Goal: Transaction & Acquisition: Purchase product/service

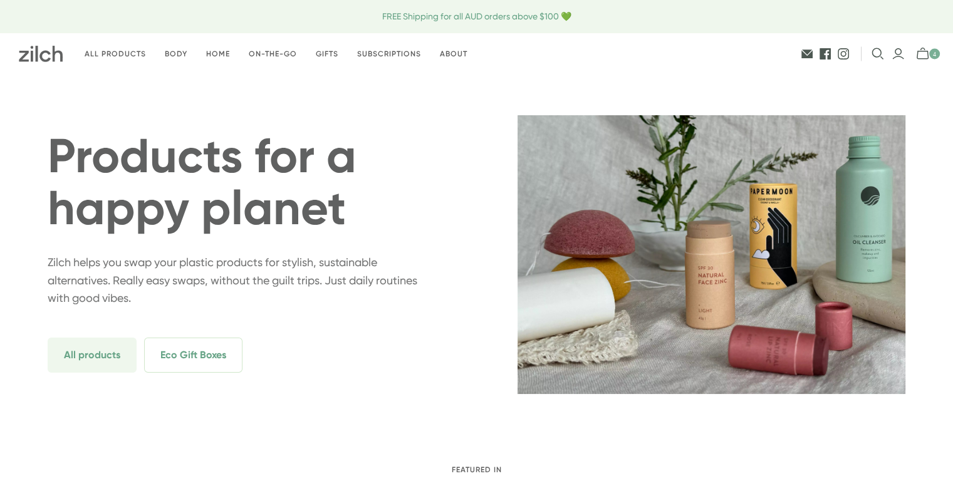
click at [926, 44] on div "Products Posts & Pages" at bounding box center [825, 53] width 230 height 41
click at [924, 54] on icon "mini-cart-toggle" at bounding box center [926, 54] width 21 height 13
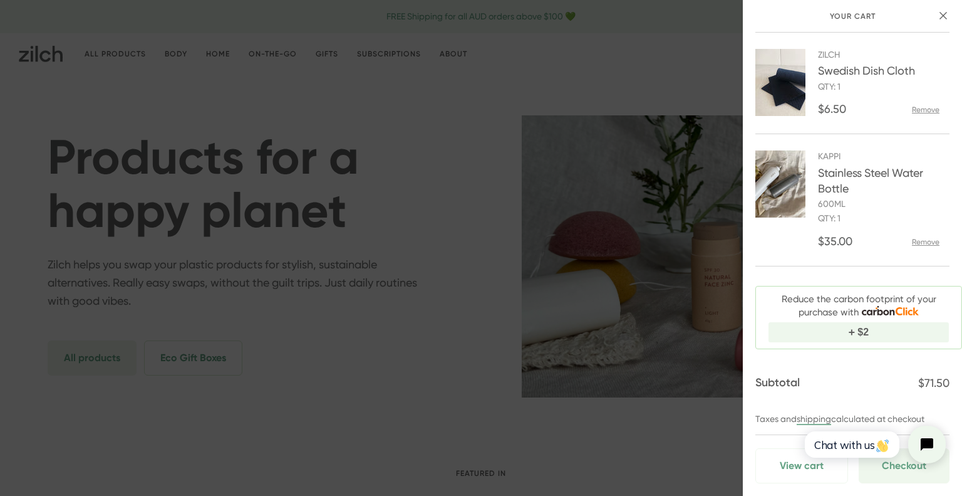
click at [947, 17] on button "close" at bounding box center [943, 16] width 16 height 16
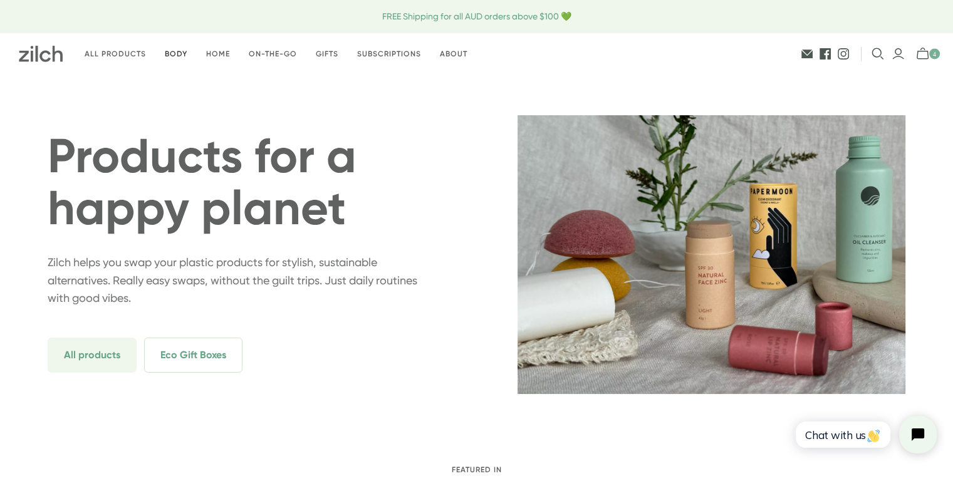
click at [177, 54] on link "Body" at bounding box center [175, 53] width 41 height 29
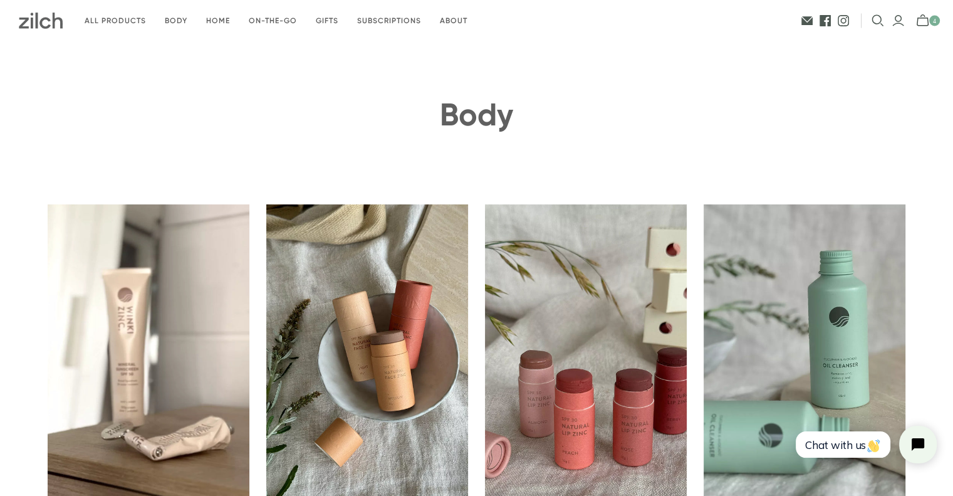
click at [922, 23] on icon "mini-cart-toggle" at bounding box center [926, 20] width 21 height 13
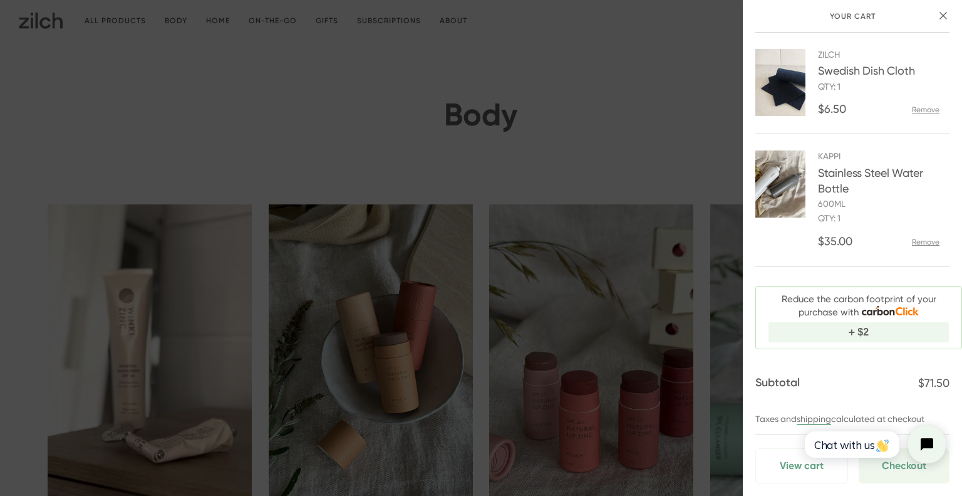
click at [942, 16] on icon "close" at bounding box center [944, 16] width 8 height 8
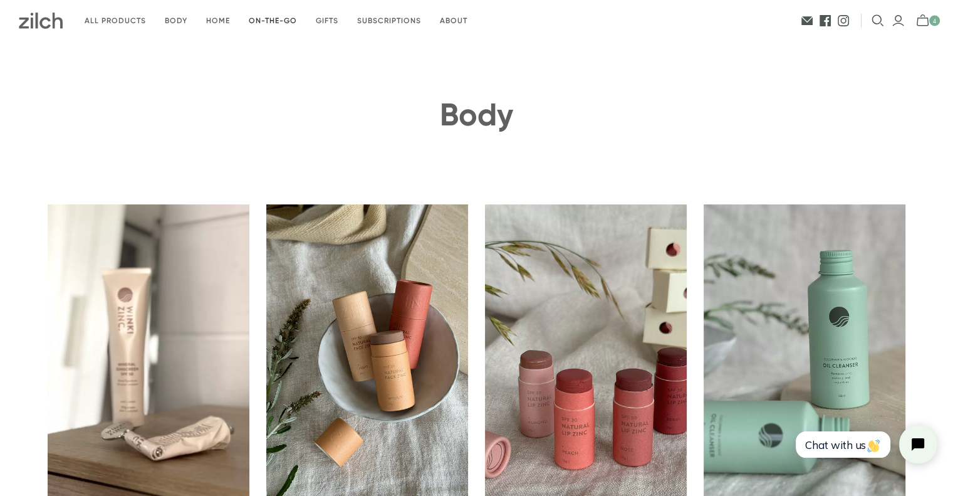
click at [271, 17] on link "On-the-go" at bounding box center [272, 20] width 67 height 29
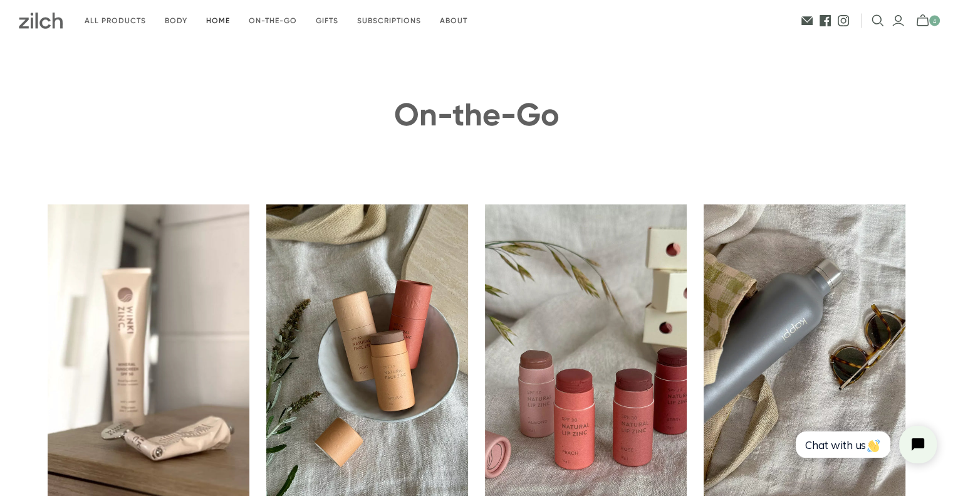
click at [208, 18] on link "Home" at bounding box center [218, 20] width 43 height 29
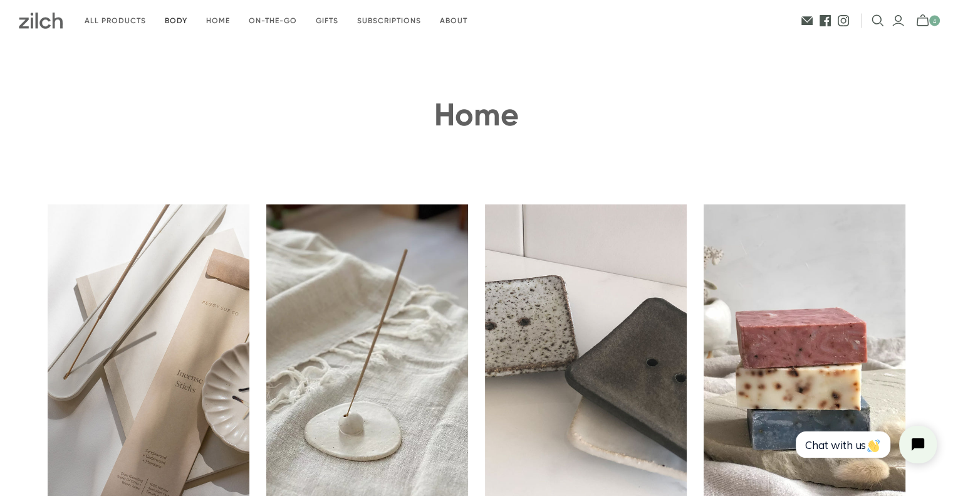
click at [179, 14] on link "Body" at bounding box center [175, 20] width 41 height 29
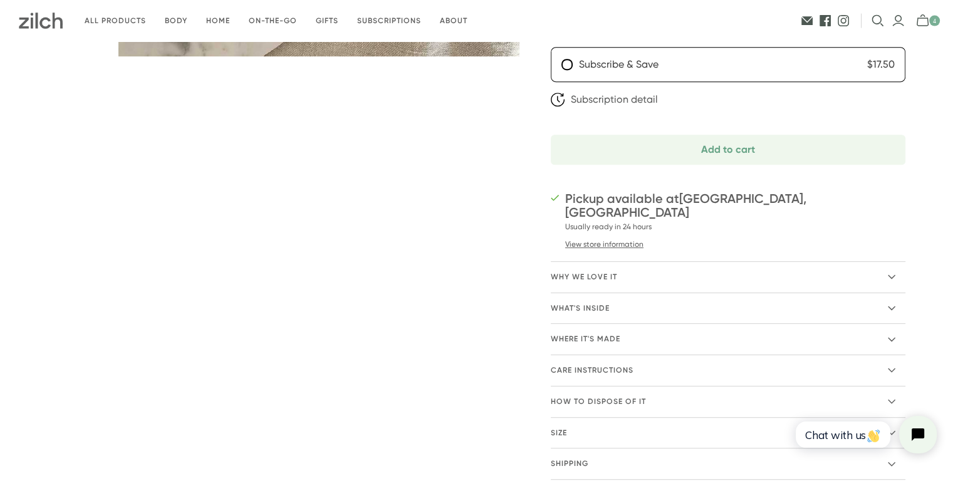
scroll to position [63, 0]
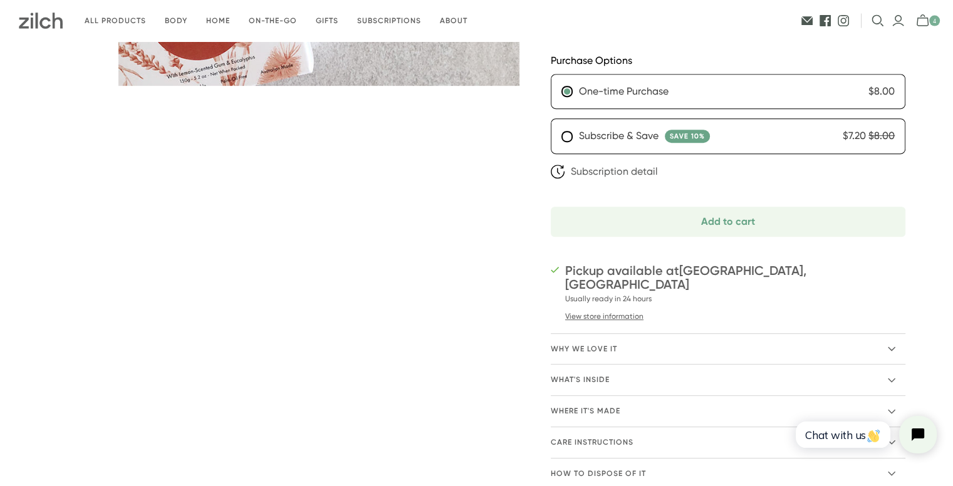
scroll to position [564, 0]
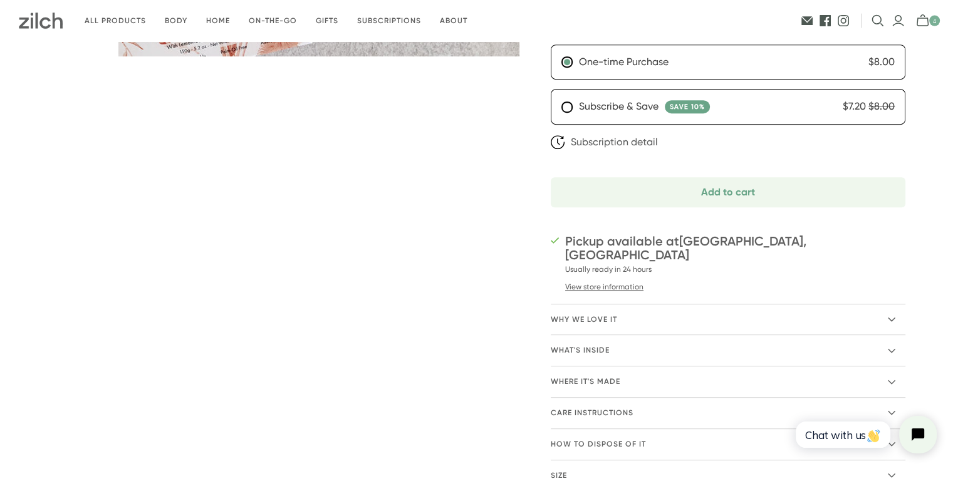
click at [586, 314] on span "Why we love it" at bounding box center [584, 319] width 66 height 11
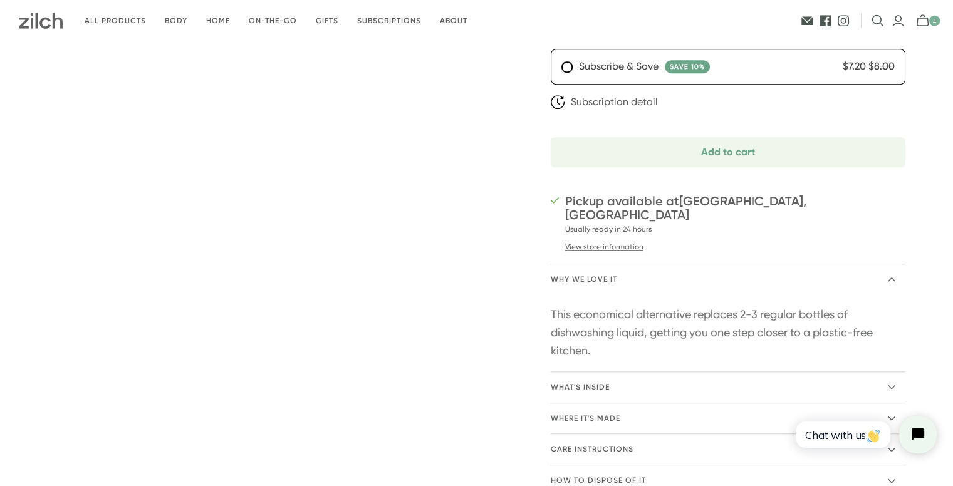
scroll to position [626, 0]
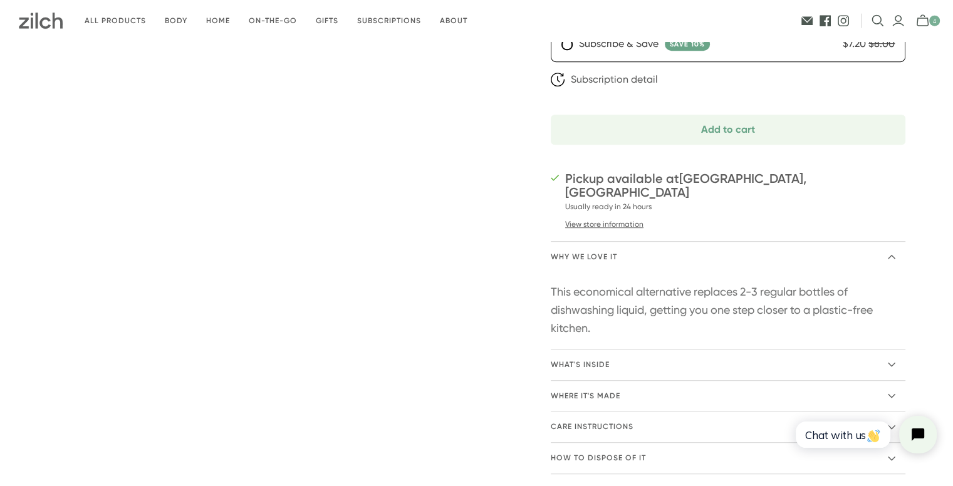
click at [593, 360] on span "What's inside" at bounding box center [580, 365] width 59 height 11
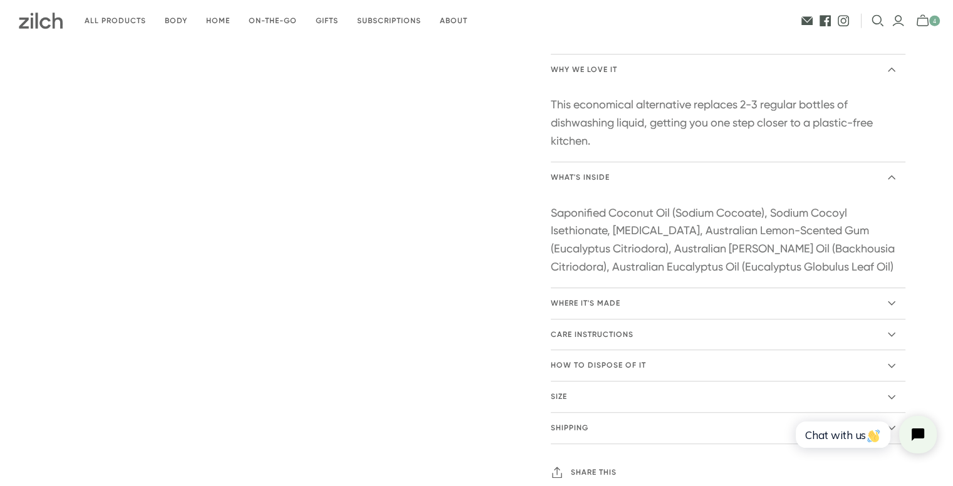
scroll to position [814, 0]
click at [628, 295] on summary "Where it's made" at bounding box center [728, 303] width 355 height 31
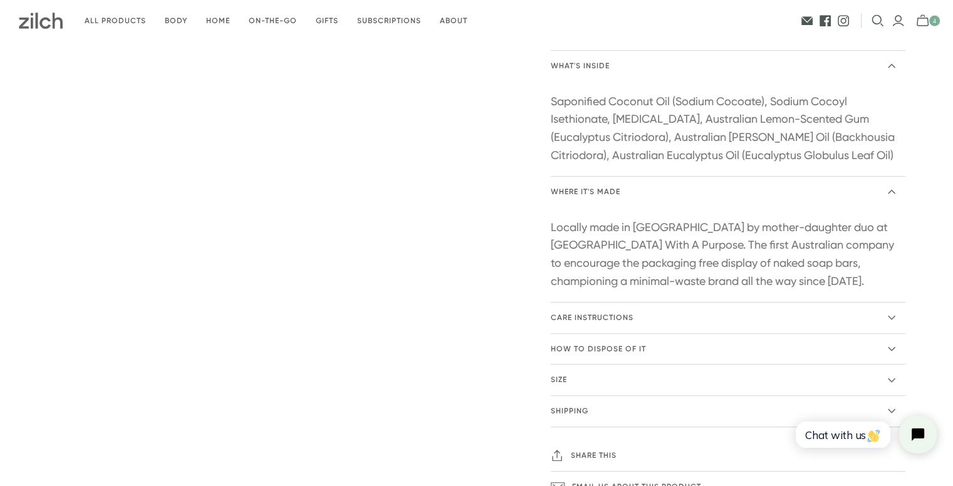
scroll to position [940, 0]
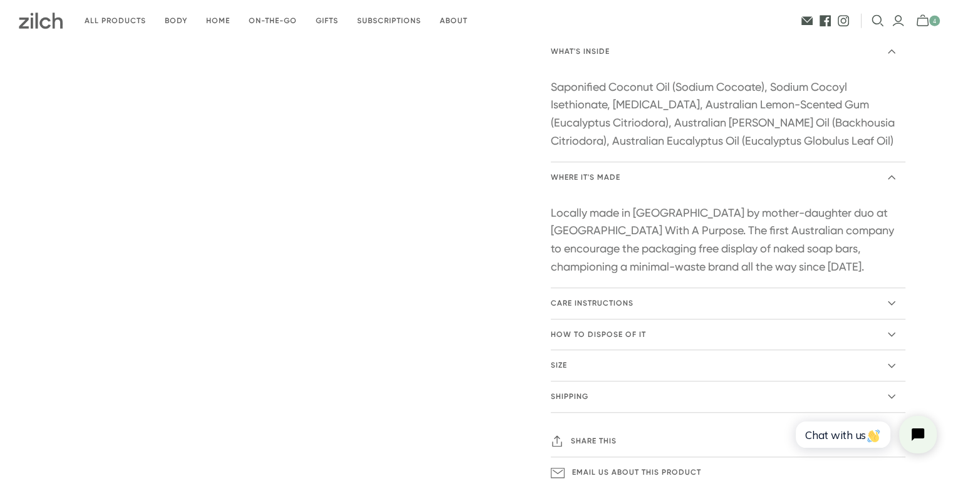
click at [594, 298] on span "care instructions" at bounding box center [592, 303] width 83 height 11
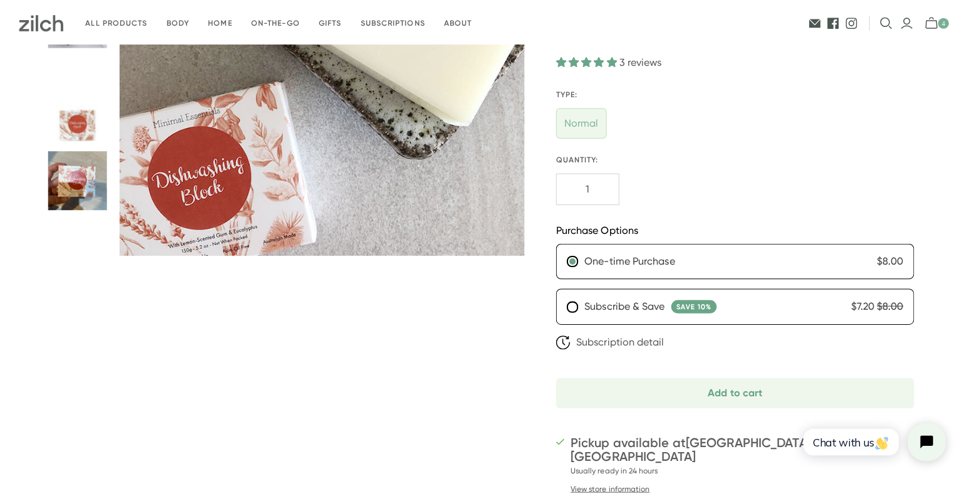
scroll to position [376, 0]
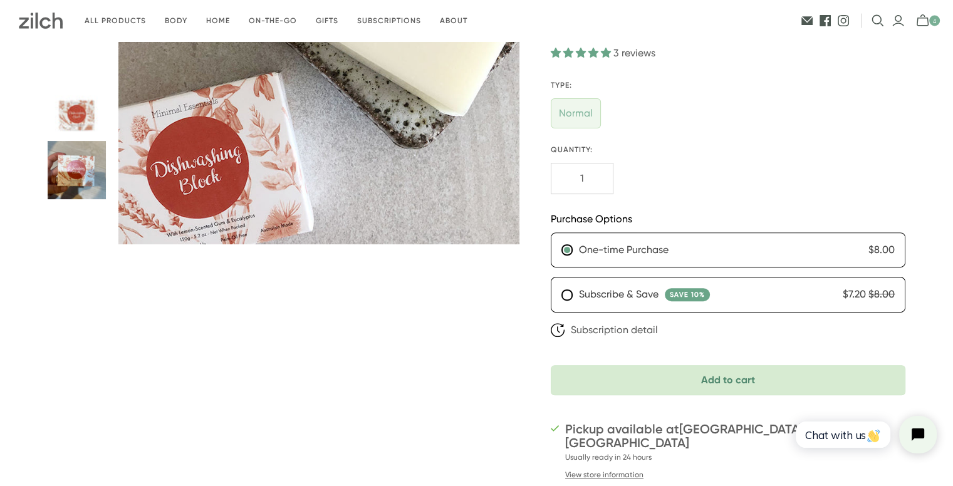
click at [744, 385] on button "Add to cart" at bounding box center [728, 380] width 355 height 30
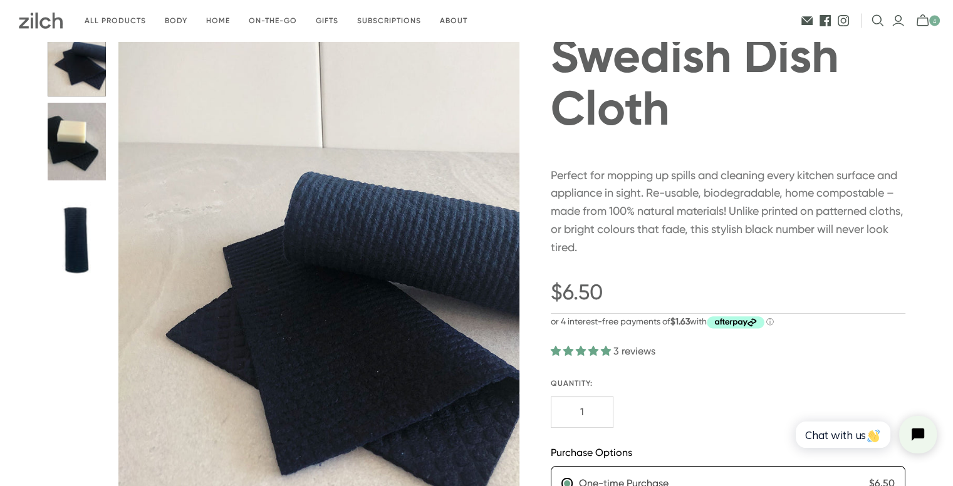
scroll to position [188, 0]
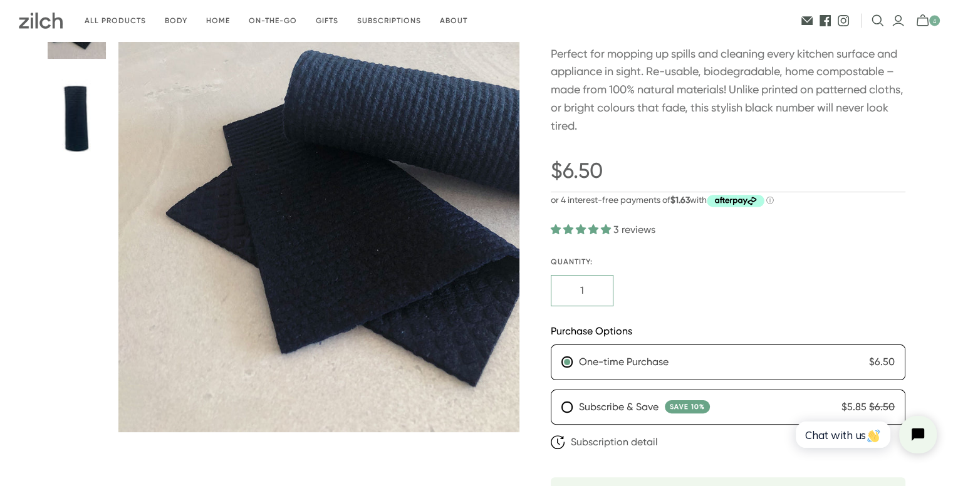
click at [585, 296] on input "1" at bounding box center [582, 290] width 63 height 31
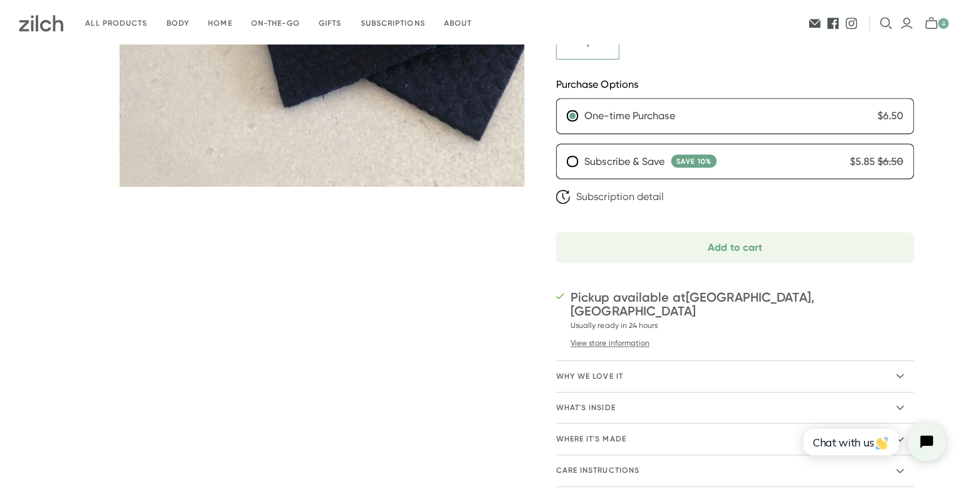
scroll to position [438, 0]
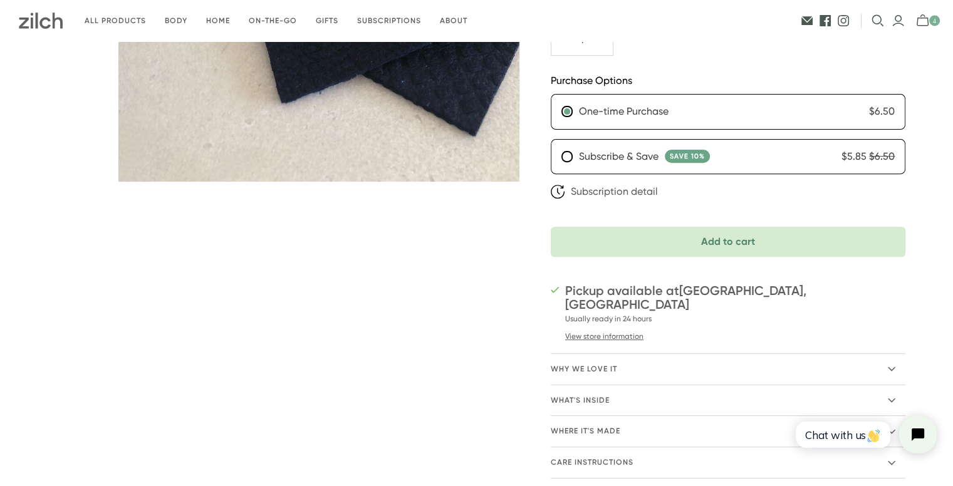
click at [739, 244] on span "Add to cart" at bounding box center [727, 242] width 323 height 10
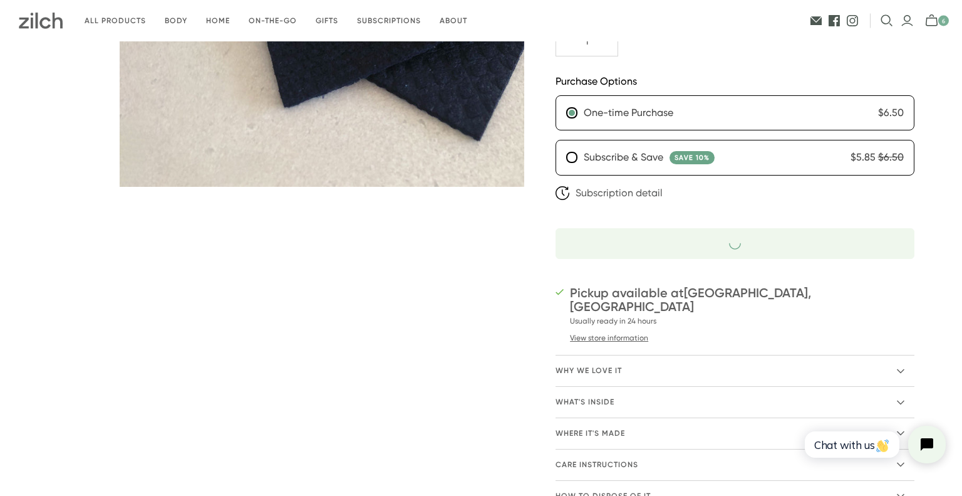
click at [0, 0] on div at bounding box center [0, 0] width 0 height 0
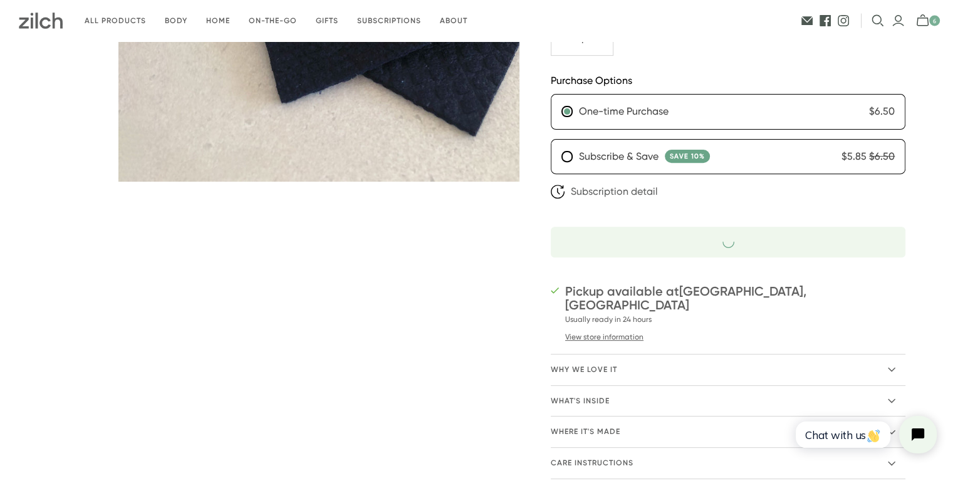
click at [924, 21] on icon "mini-cart-toggle" at bounding box center [926, 20] width 21 height 13
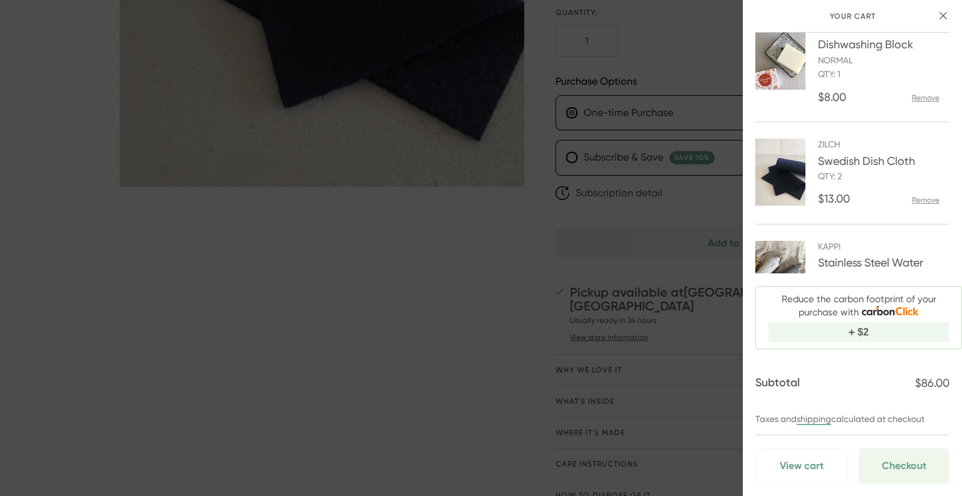
scroll to position [0, 0]
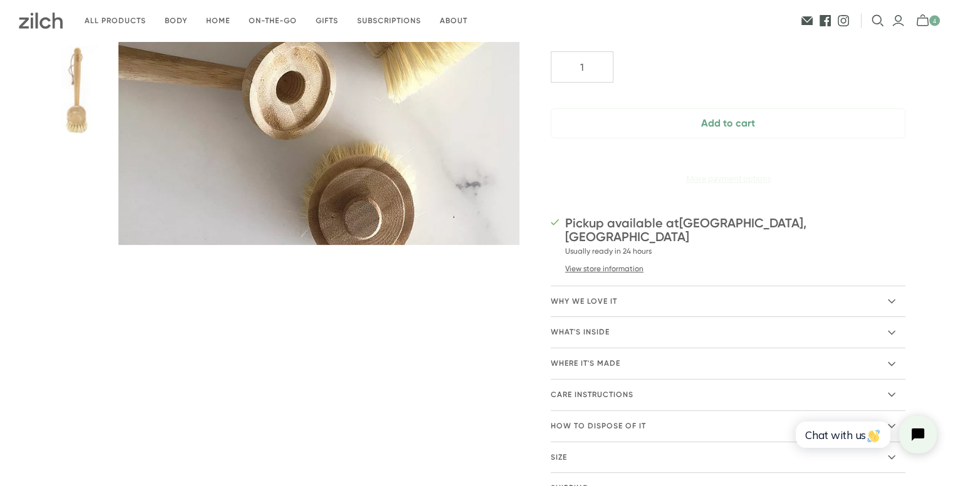
scroll to position [376, 0]
click at [595, 364] on span "Where it's made" at bounding box center [586, 363] width 70 height 11
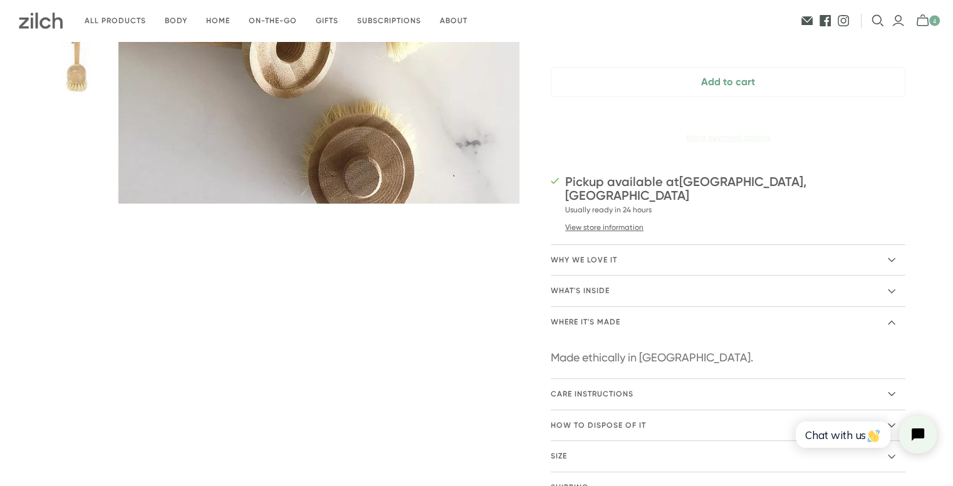
scroll to position [438, 0]
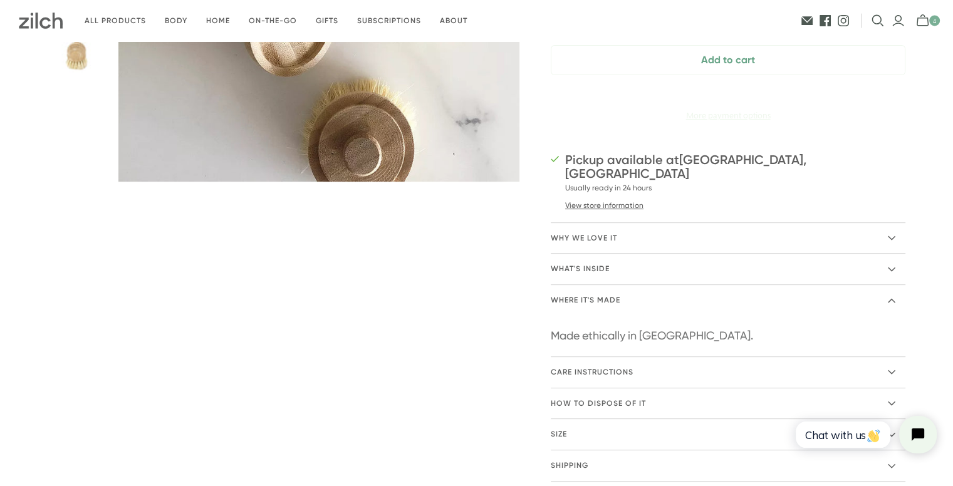
click at [605, 378] on summary "care instructions" at bounding box center [728, 372] width 355 height 31
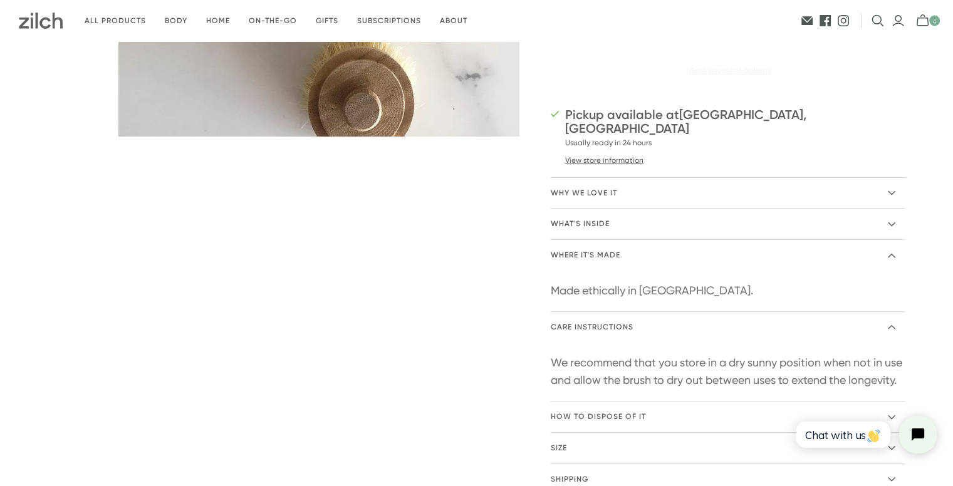
scroll to position [626, 0]
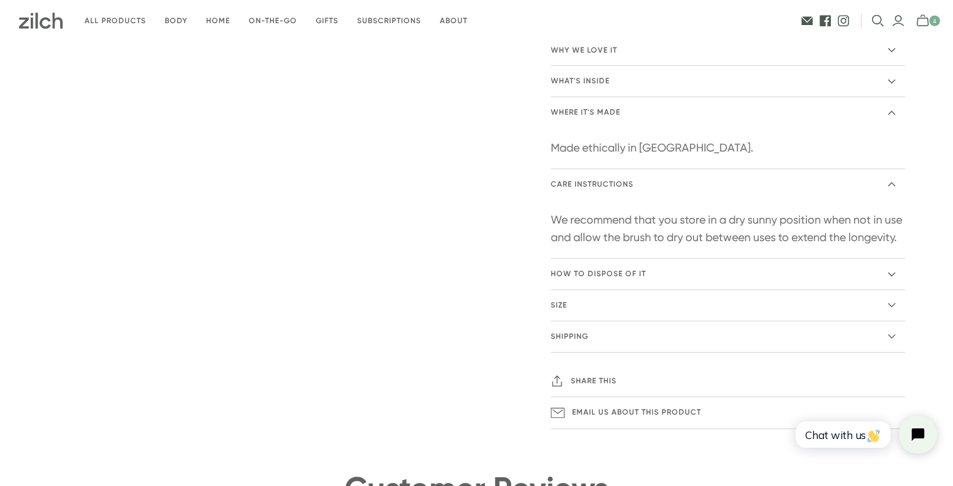
click at [581, 74] on summary "What's inside" at bounding box center [728, 81] width 355 height 31
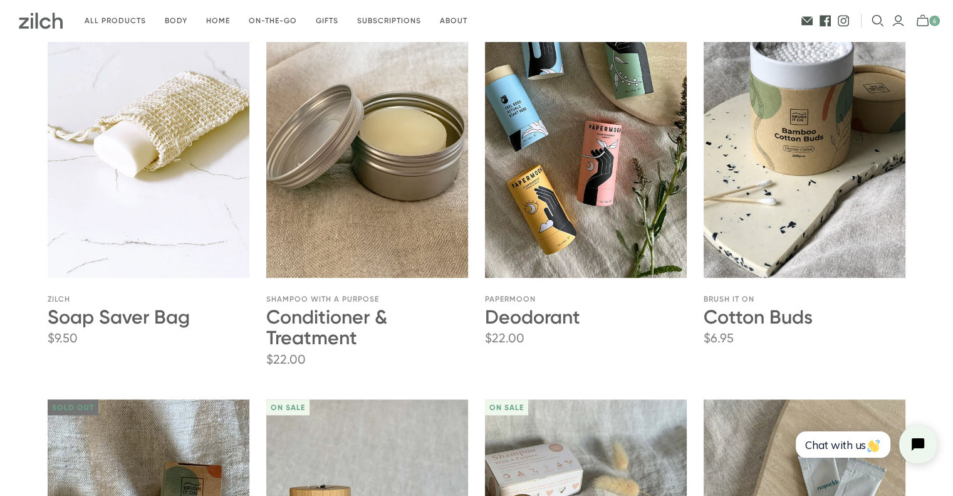
scroll to position [1065, 0]
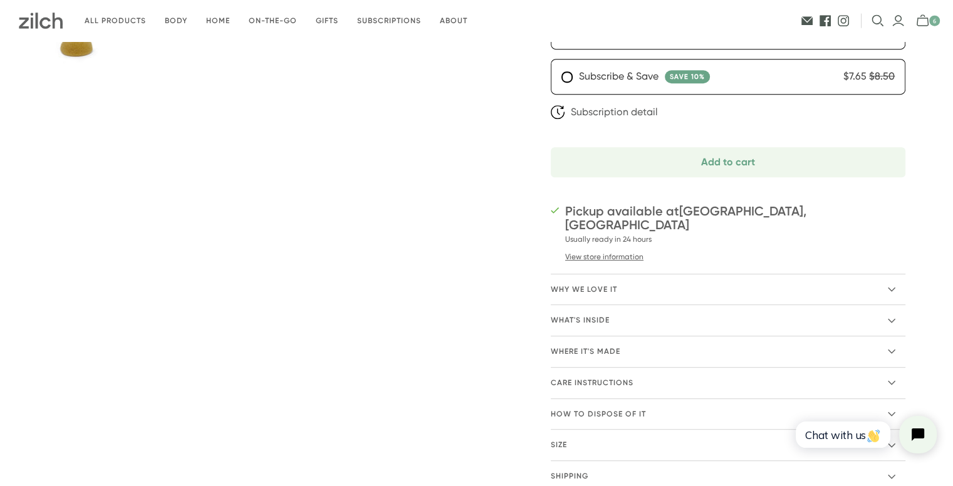
scroll to position [626, 0]
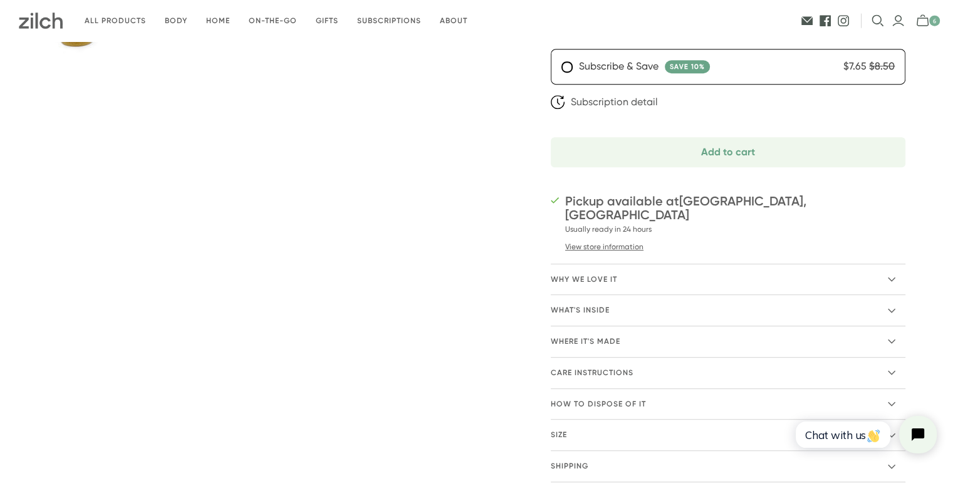
click at [616, 368] on span "care instructions" at bounding box center [592, 373] width 83 height 11
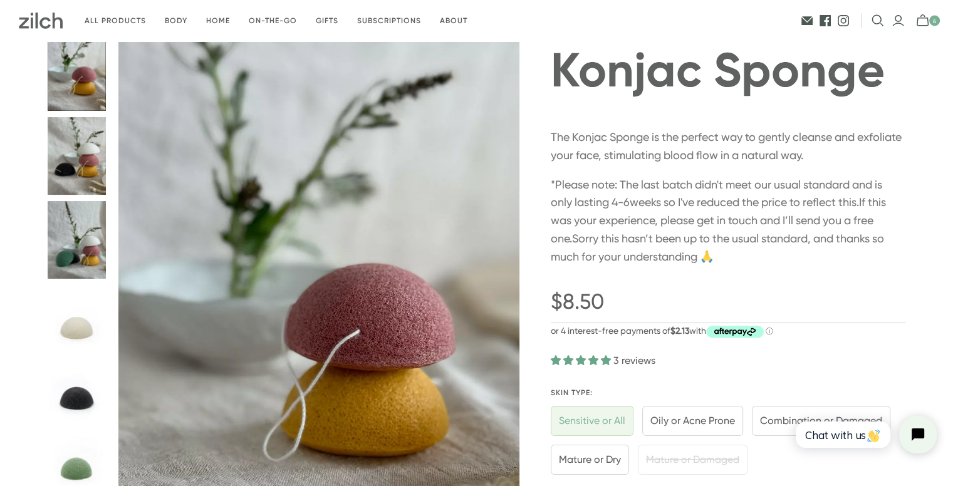
scroll to position [0, 0]
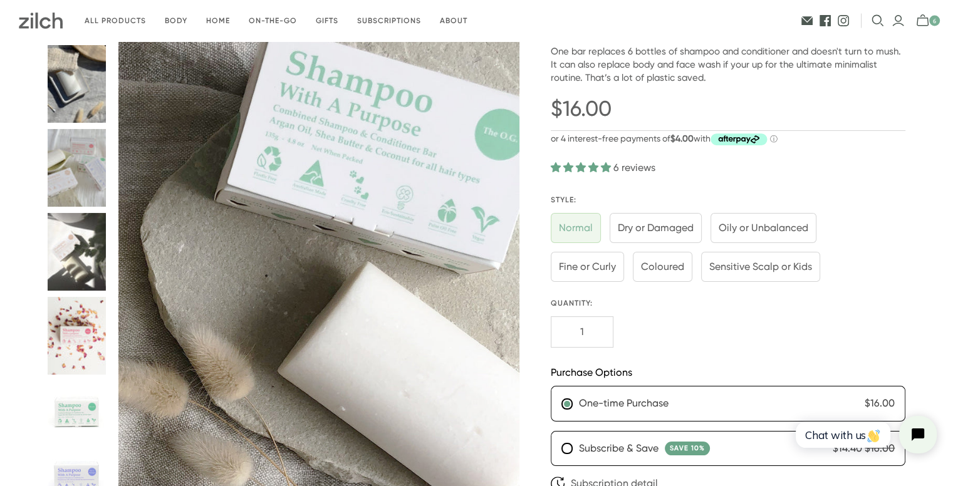
scroll to position [125, 0]
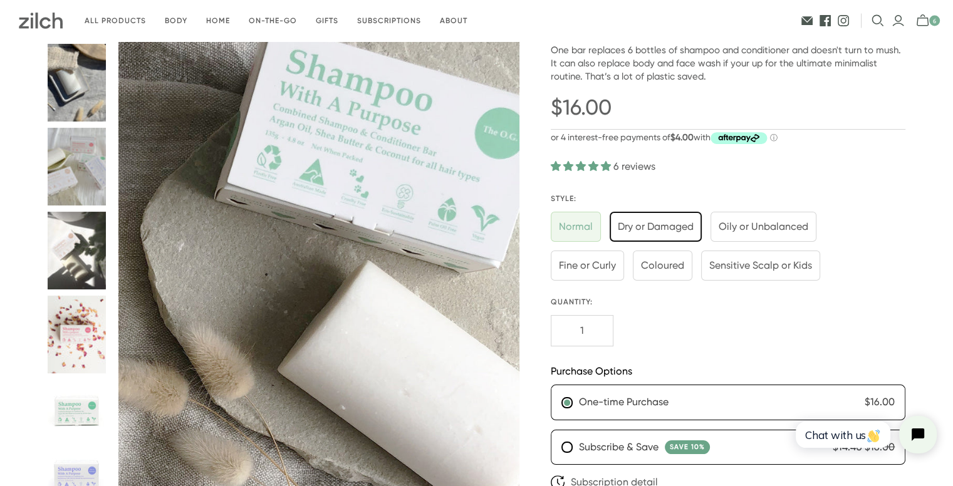
click at [638, 225] on input "Dry or Damaged" at bounding box center [656, 227] width 92 height 30
radio input "true"
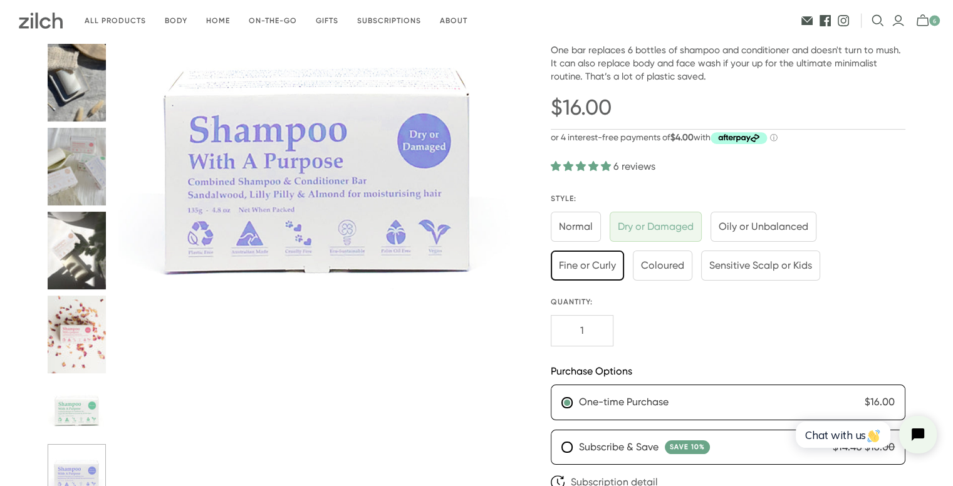
click at [594, 265] on input "Fine or Curly" at bounding box center [587, 266] width 73 height 30
radio input "true"
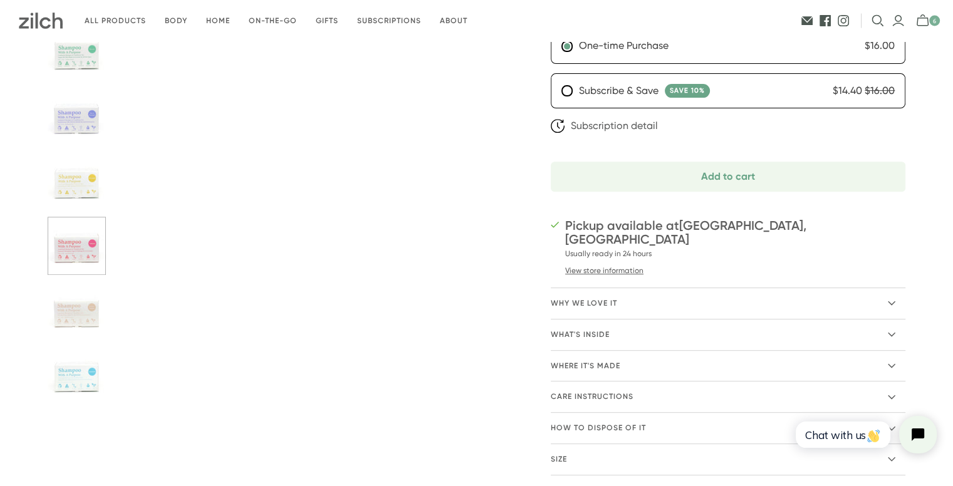
scroll to position [564, 0]
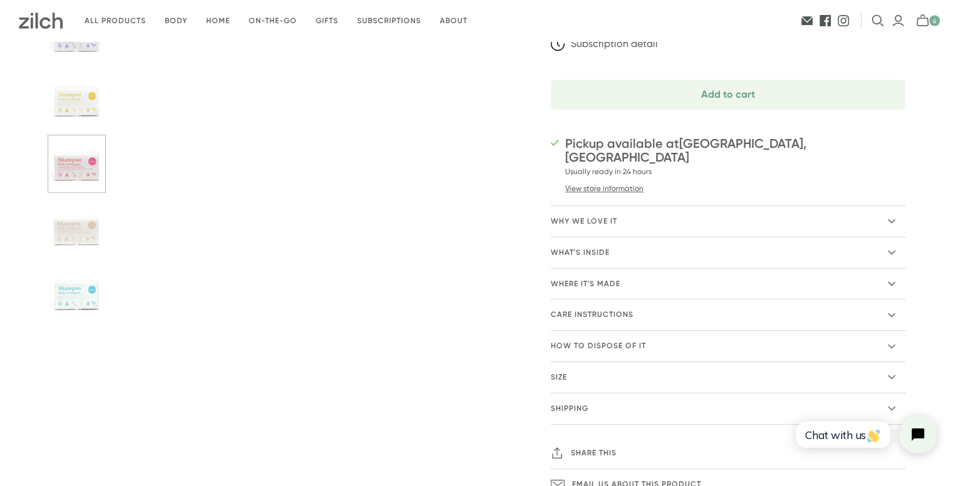
click at [631, 237] on summary "What's inside" at bounding box center [728, 252] width 355 height 31
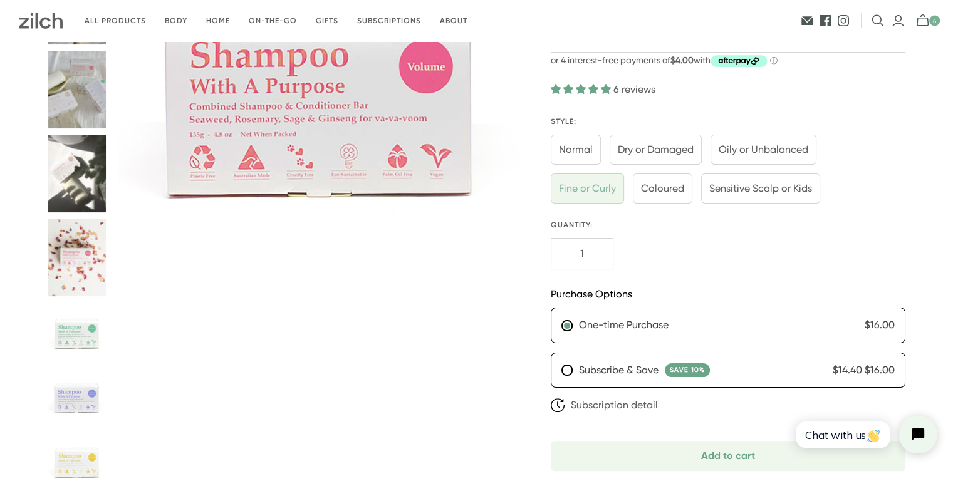
scroll to position [125, 0]
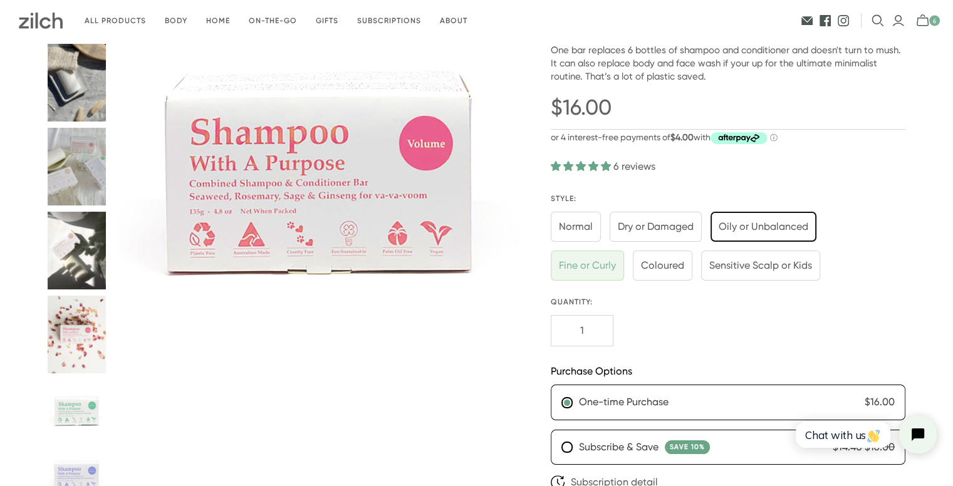
click at [743, 225] on input "Oily or Unbalanced" at bounding box center [763, 227] width 106 height 30
radio input "true"
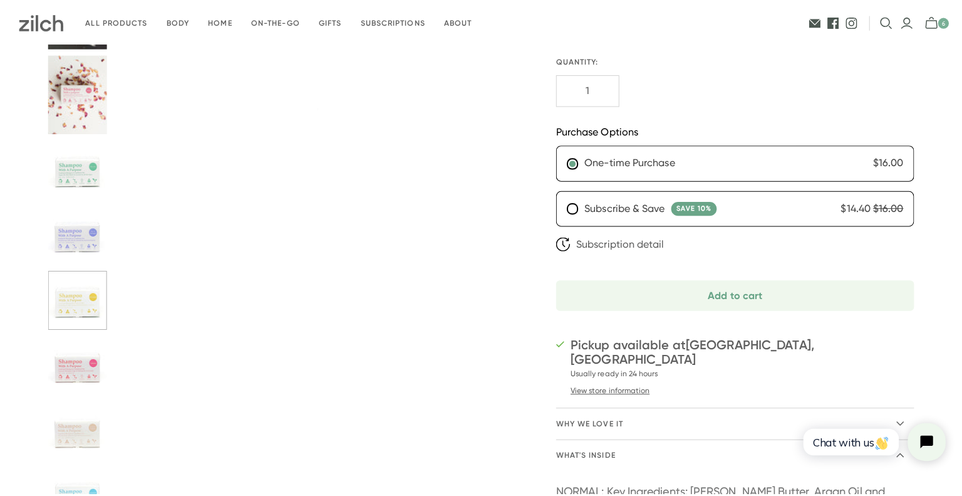
scroll to position [376, 0]
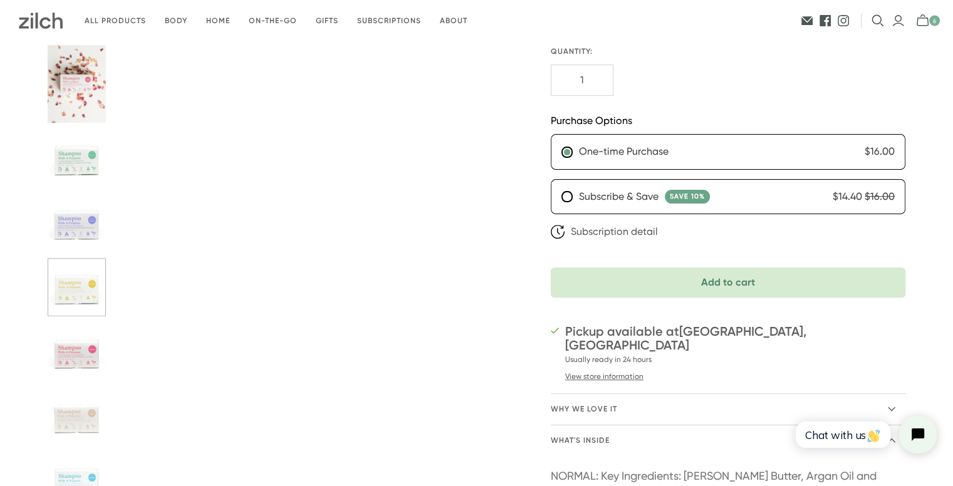
click at [719, 288] on button "Add to cart" at bounding box center [728, 282] width 355 height 30
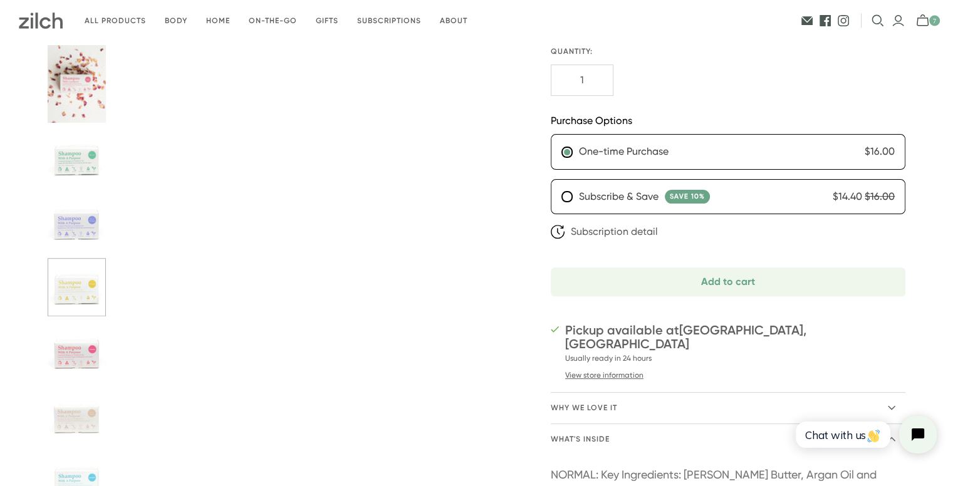
click at [922, 24] on icon "mini-cart-toggle" at bounding box center [926, 20] width 21 height 13
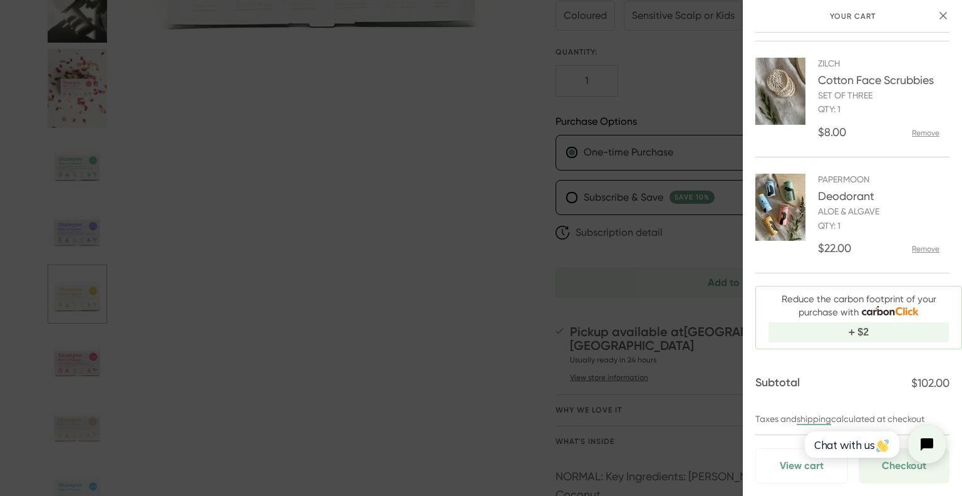
scroll to position [470, 0]
click html "Chat with us"
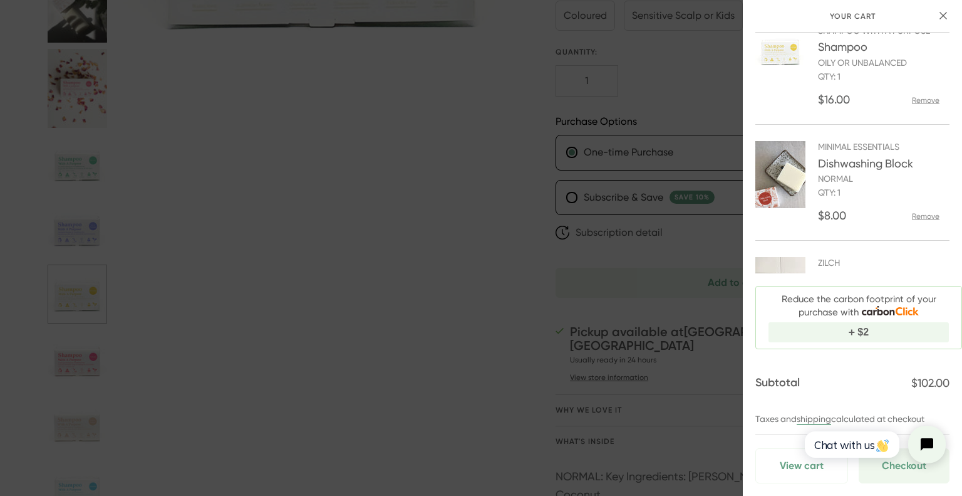
scroll to position [0, 0]
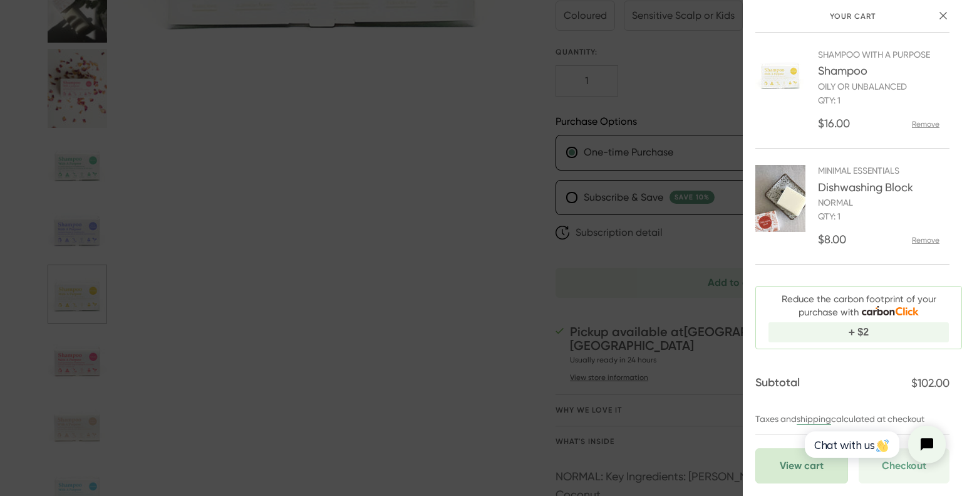
click at [790, 469] on link "View cart" at bounding box center [801, 465] width 93 height 35
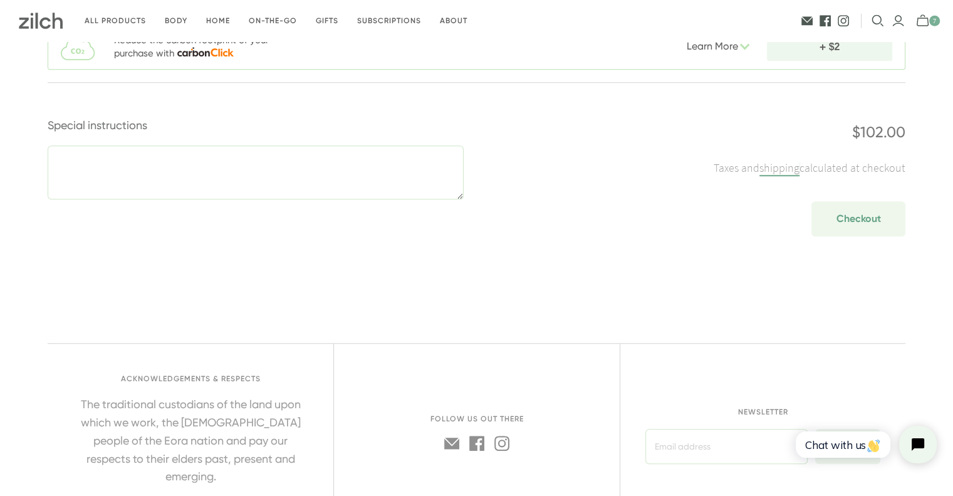
scroll to position [1128, 0]
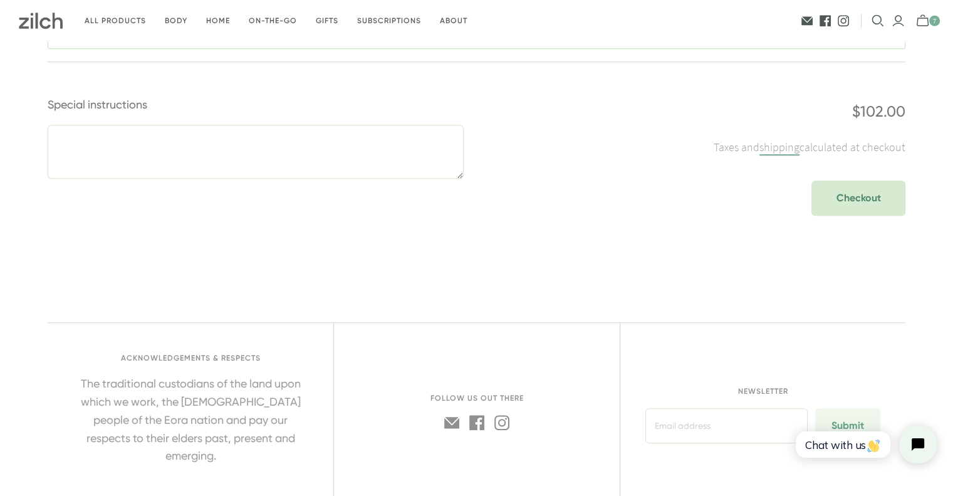
click at [839, 190] on span "Checkout" at bounding box center [858, 197] width 44 height 15
